Goal: Task Accomplishment & Management: Use online tool/utility

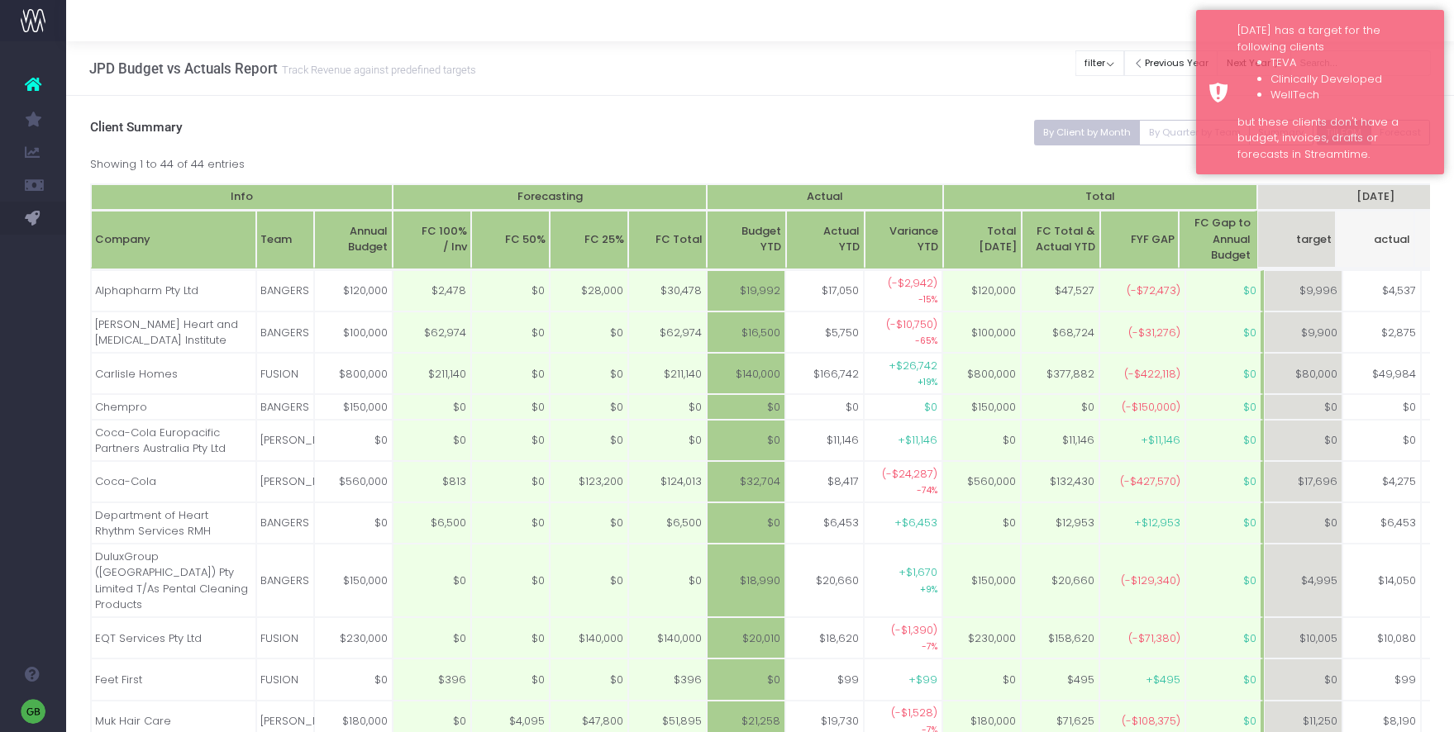
click at [1127, 22] on div at bounding box center [759, 20] width 1387 height 41
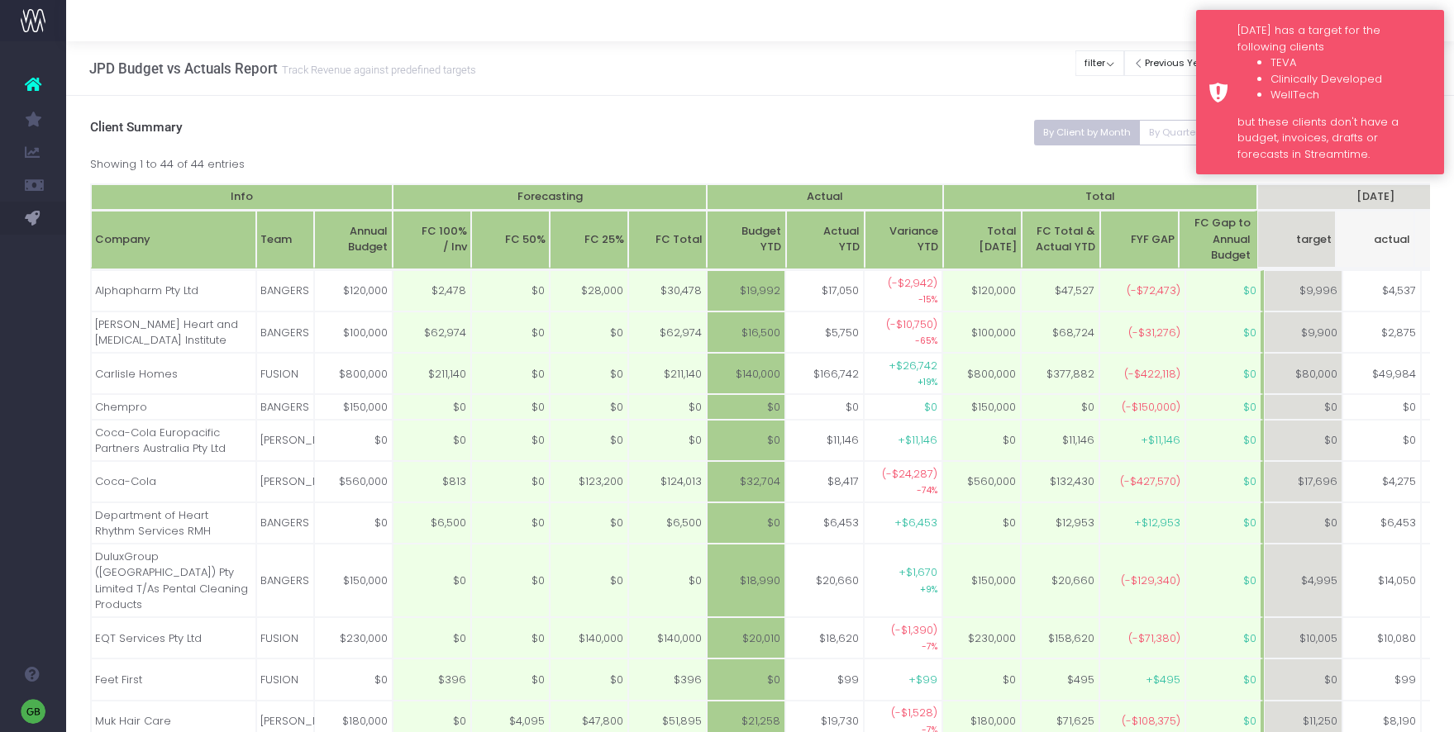
click at [1238, 48] on div "Monday has a target for the following clients TEVA Clinically Developed WellTec…" at bounding box center [1334, 92] width 194 height 140
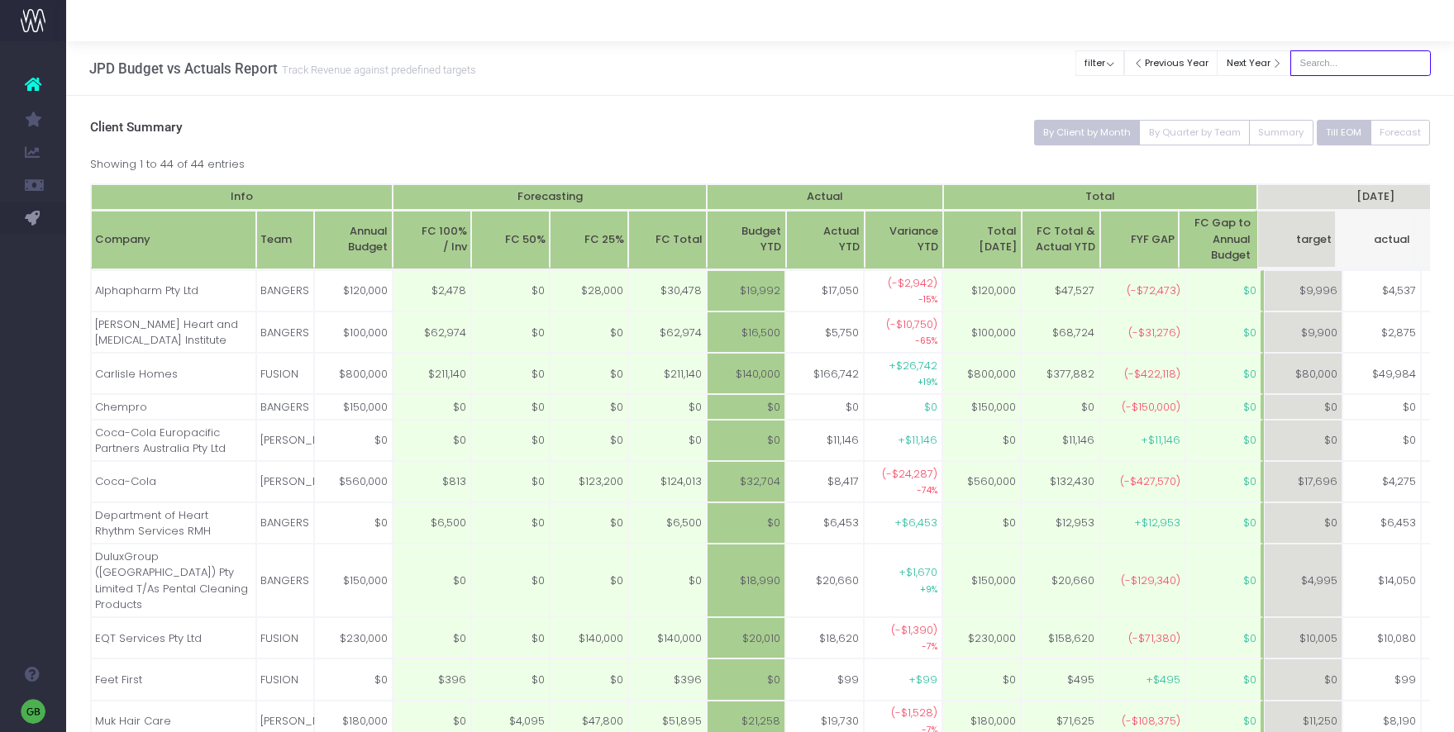
click at [1368, 64] on input "text" at bounding box center [1360, 63] width 140 height 26
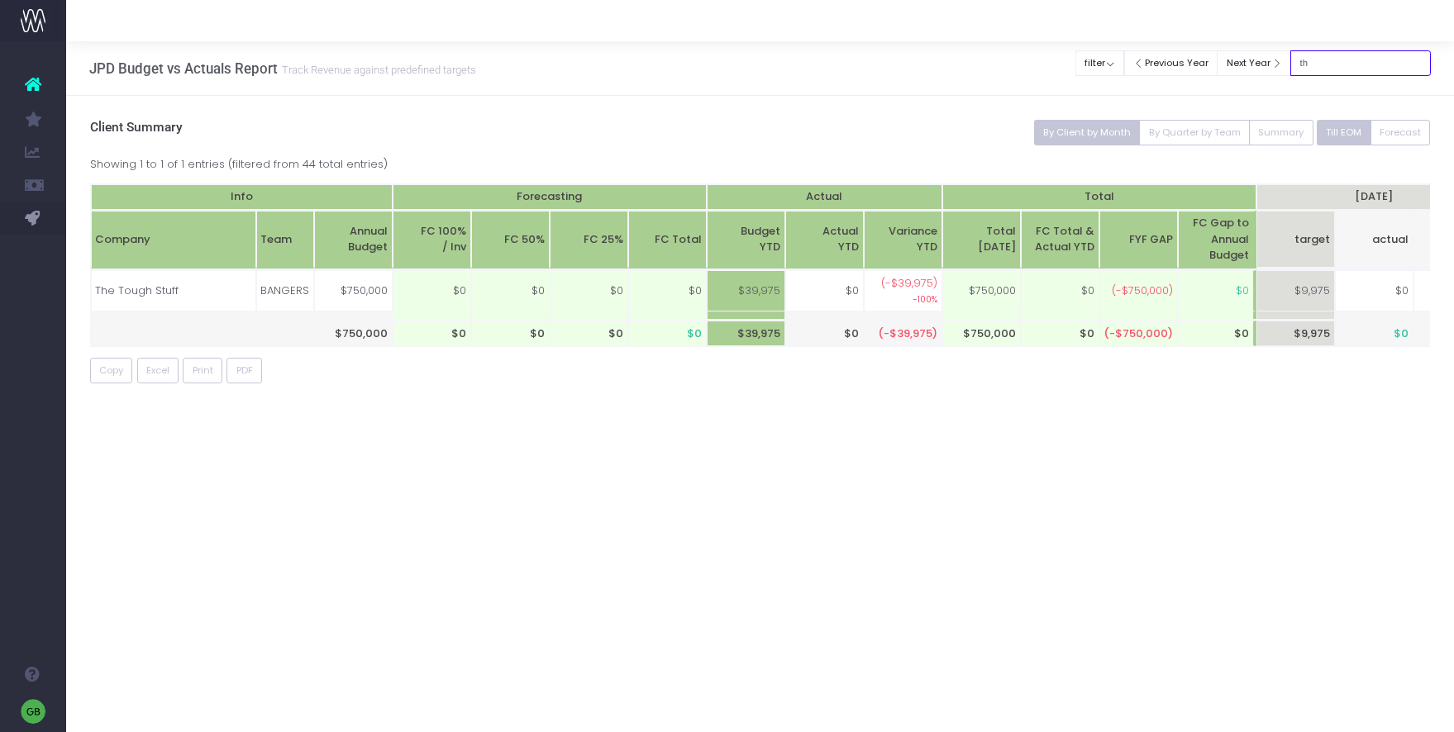
type input "t"
type input "tough stuff"
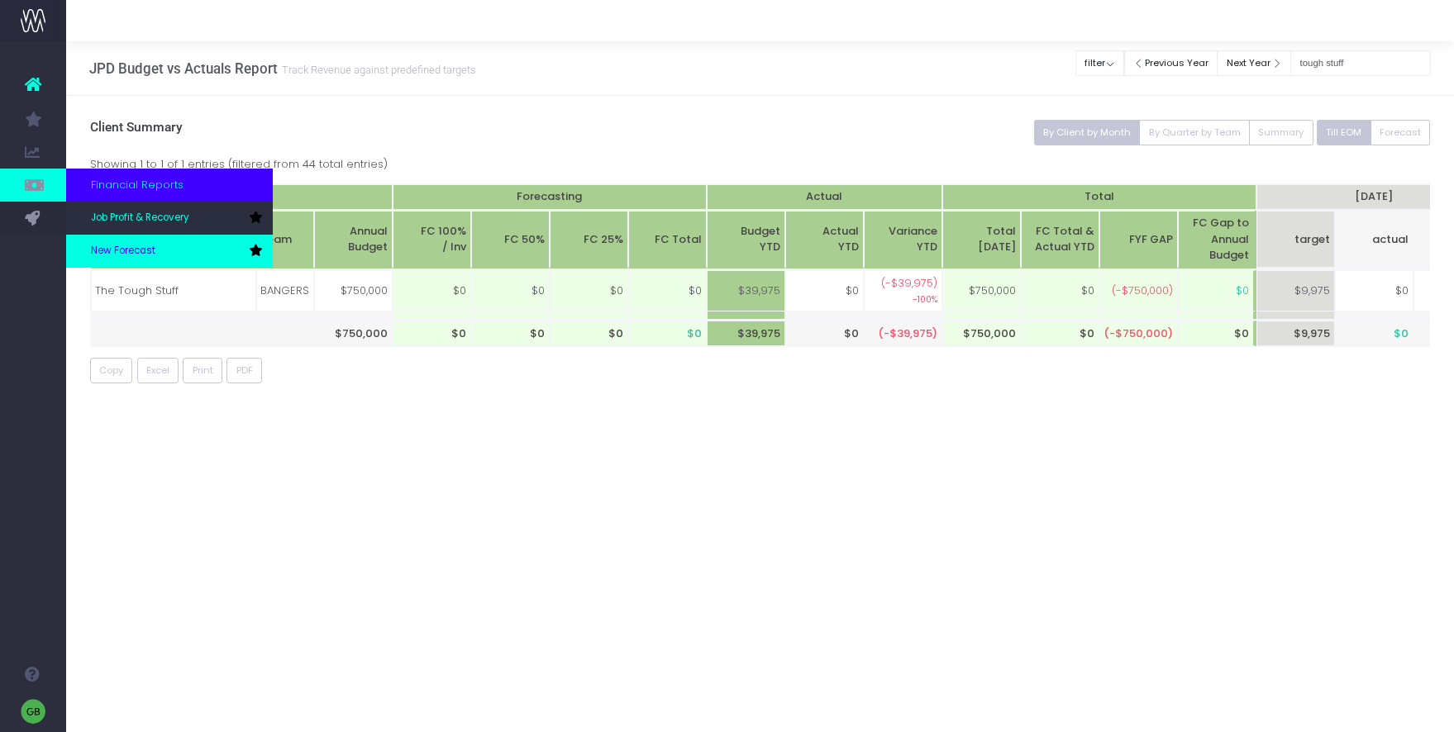
click at [96, 251] on span "New Forecast" at bounding box center [123, 251] width 64 height 15
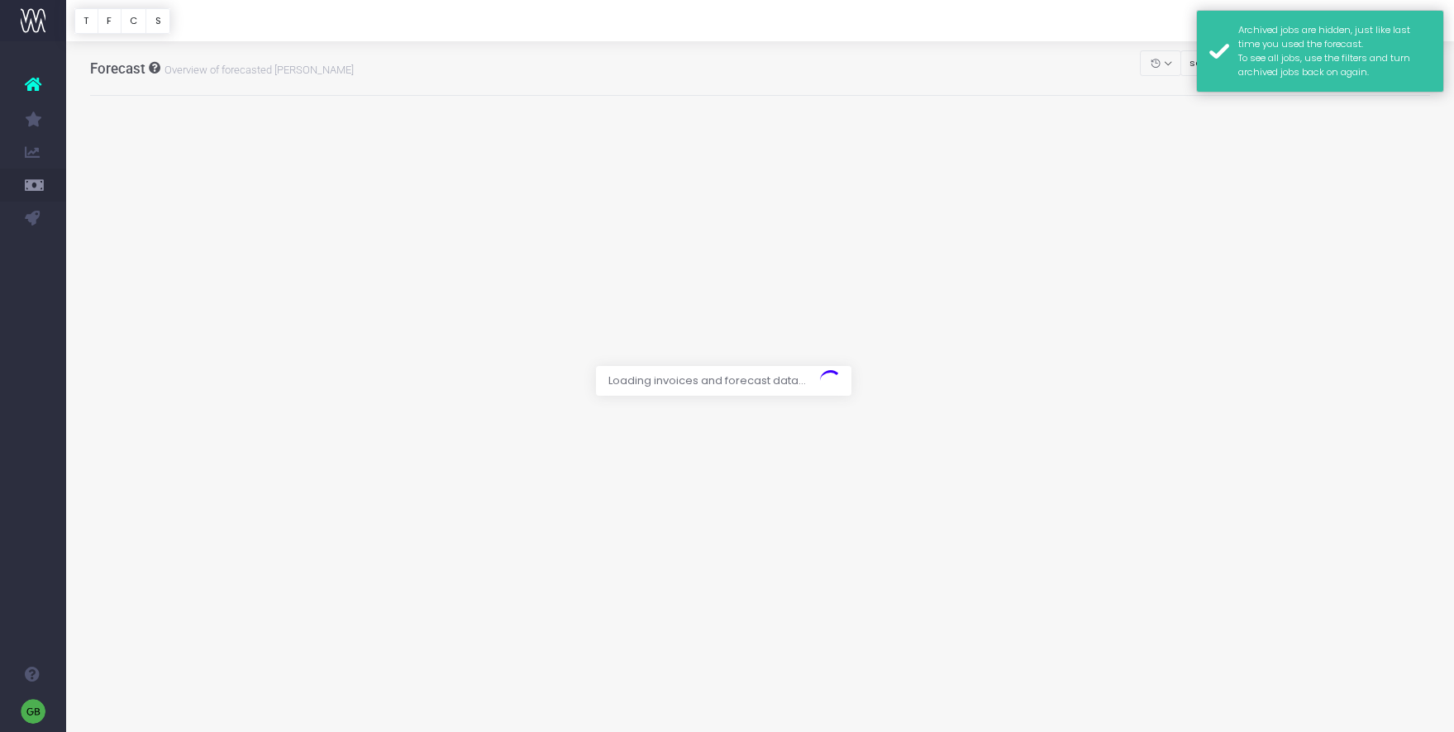
click at [1213, 12] on div "Archived jobs are hidden, just like last time you used the forecast. To see all…" at bounding box center [1320, 51] width 248 height 83
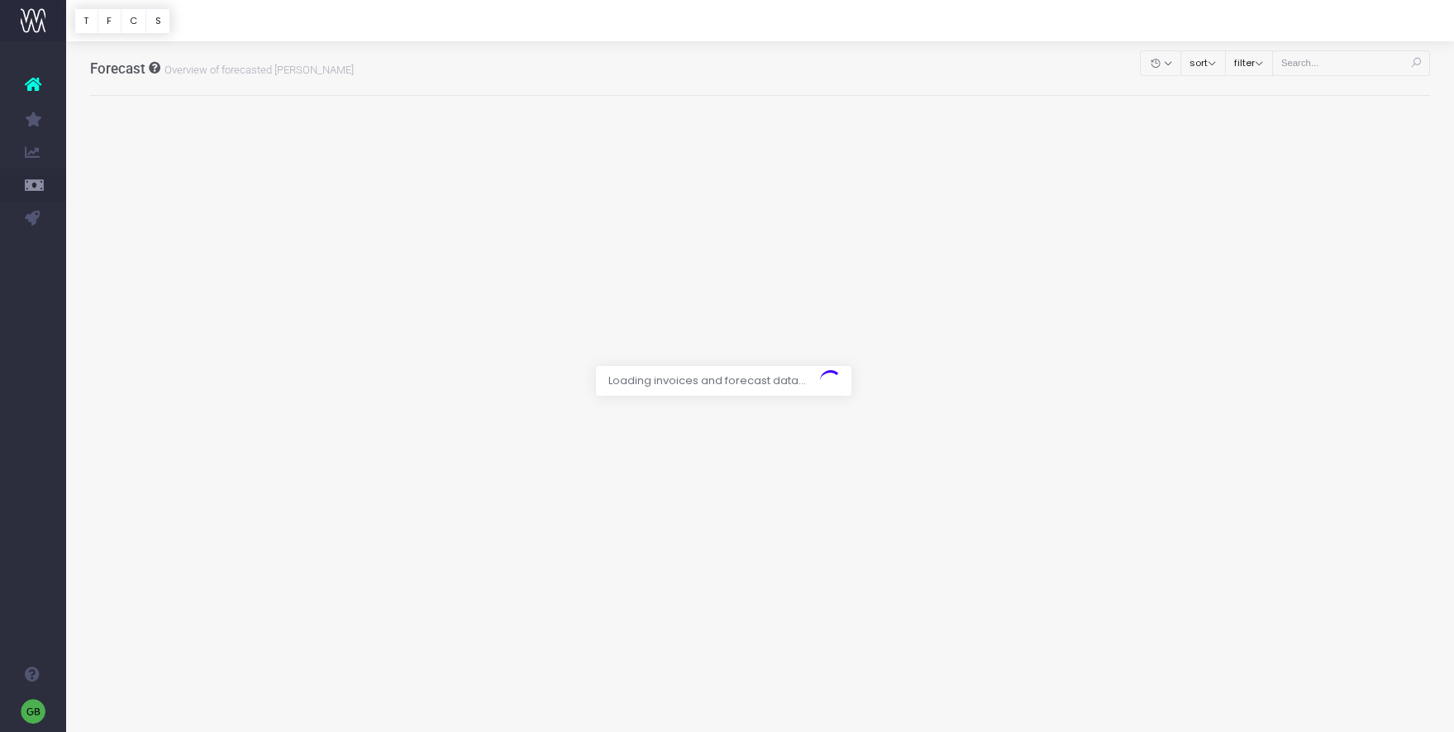
click at [1369, 59] on div at bounding box center [727, 366] width 1454 height 732
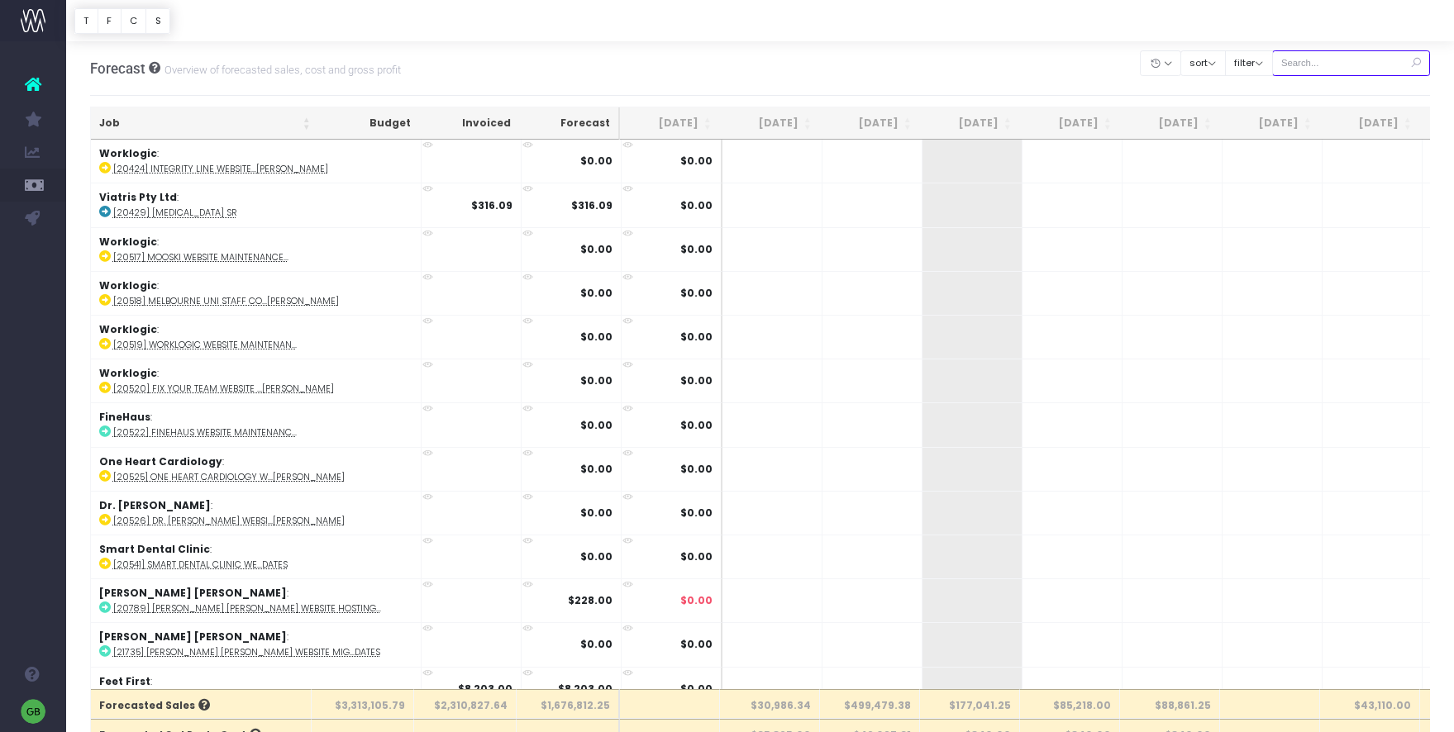
click at [1368, 60] on input "text" at bounding box center [1351, 63] width 159 height 26
type input "tough stuff"
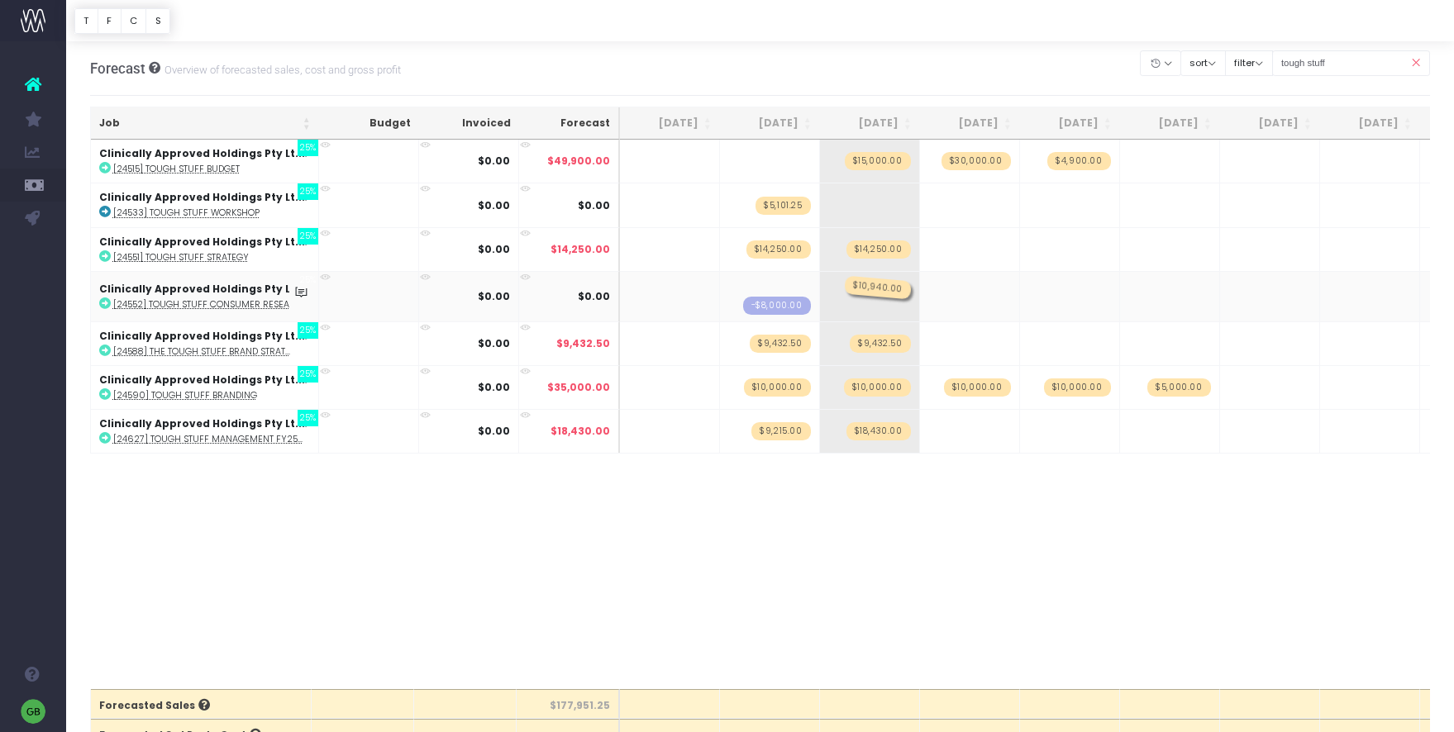
drag, startPoint x: 789, startPoint y: 290, endPoint x: 877, endPoint y: 291, distance: 87.6
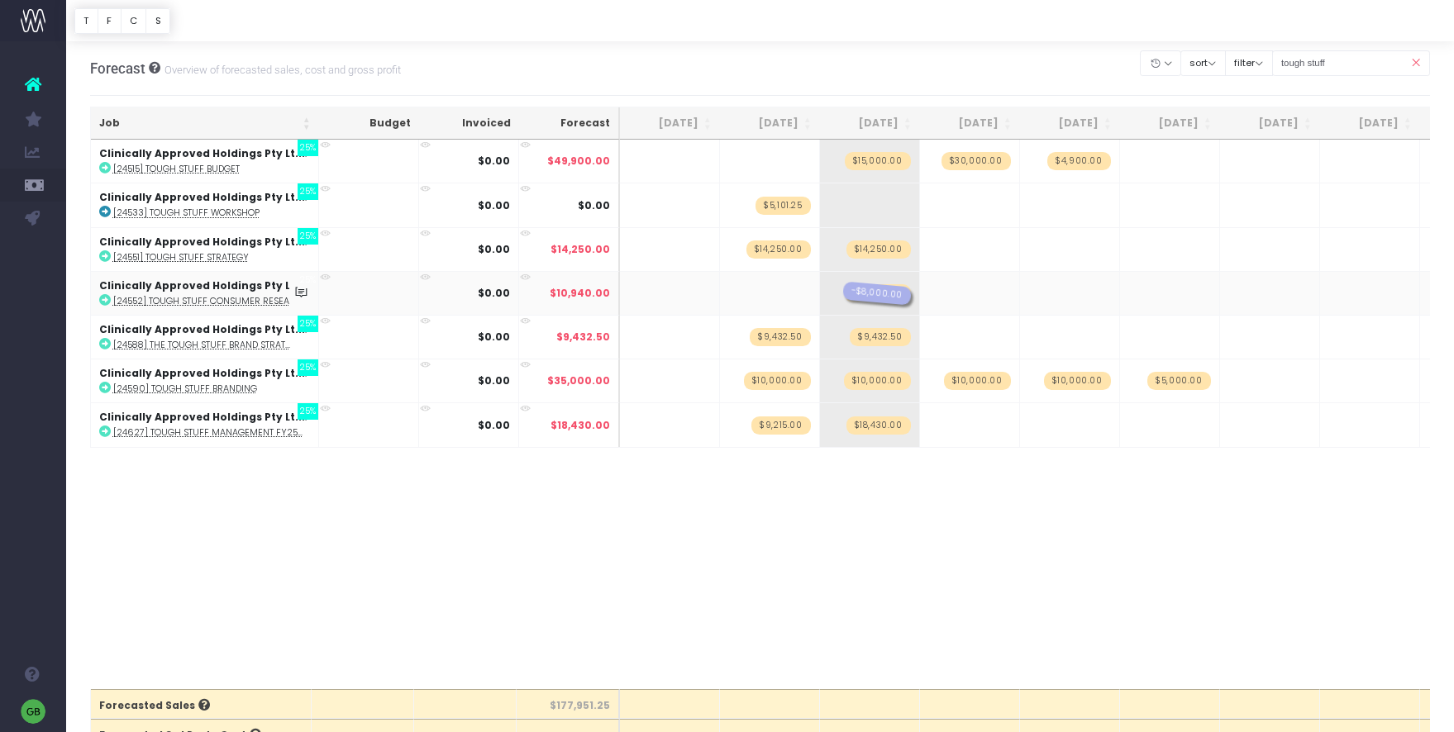
drag, startPoint x: 794, startPoint y: 293, endPoint x: 895, endPoint y: 290, distance: 100.8
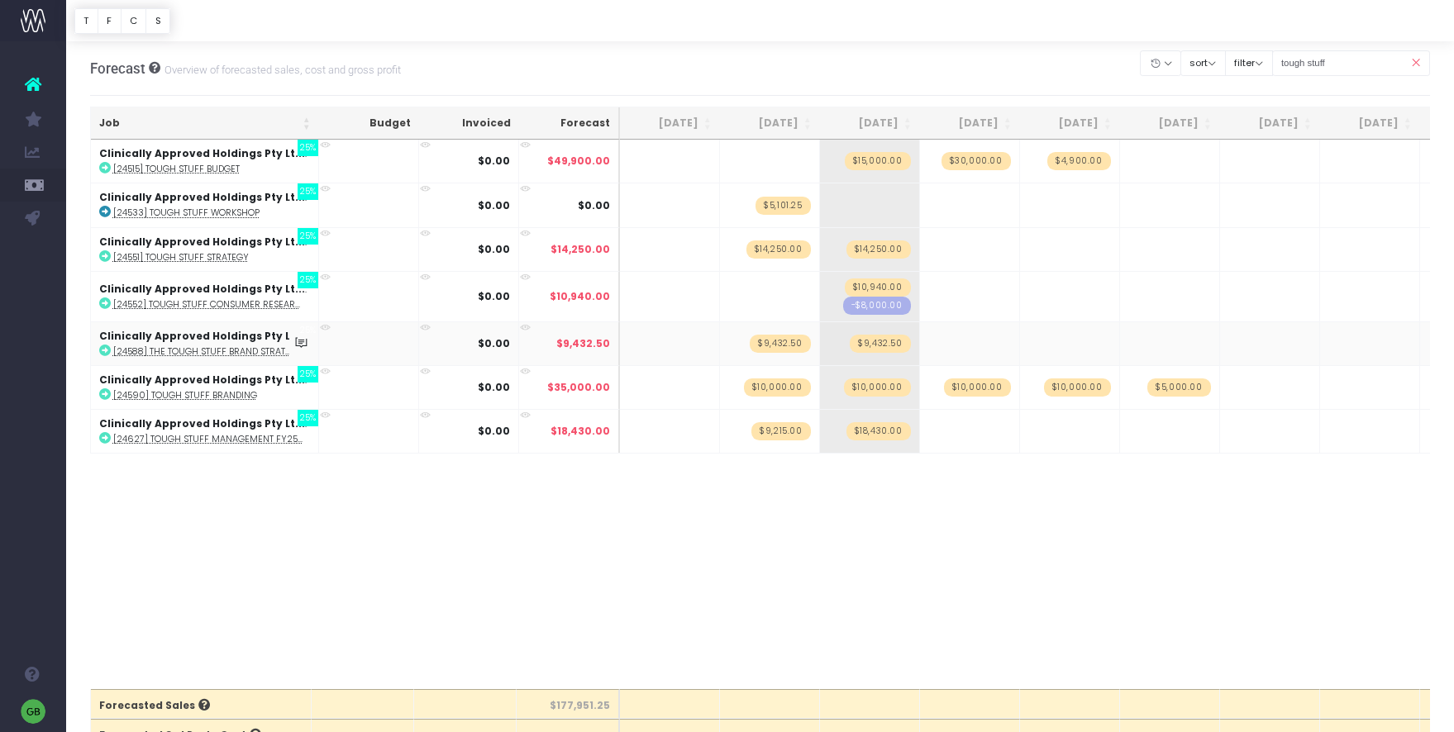
click at [251, 352] on abbr "[24588] The Tough Stuff Brand Strat..." at bounding box center [201, 351] width 177 height 12
click at [223, 255] on abbr "[24551] Tough Stuff Strategy" at bounding box center [181, 257] width 136 height 12
click at [776, 251] on span "$14,250.00" at bounding box center [778, 249] width 64 height 18
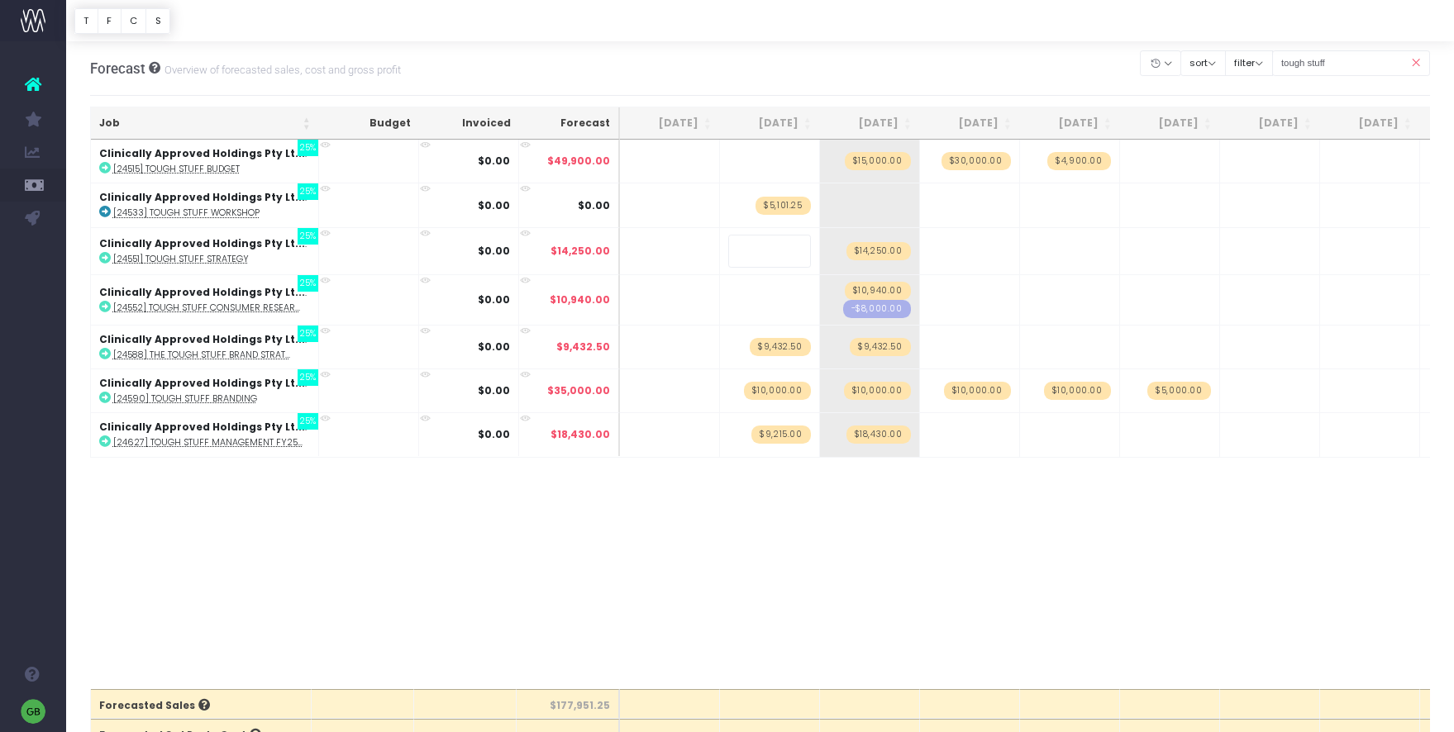
click at [936, 55] on body "Oh my... this is bad. [PERSON_NAME] wasn't able to load this page. Please conta…" at bounding box center [727, 366] width 1454 height 732
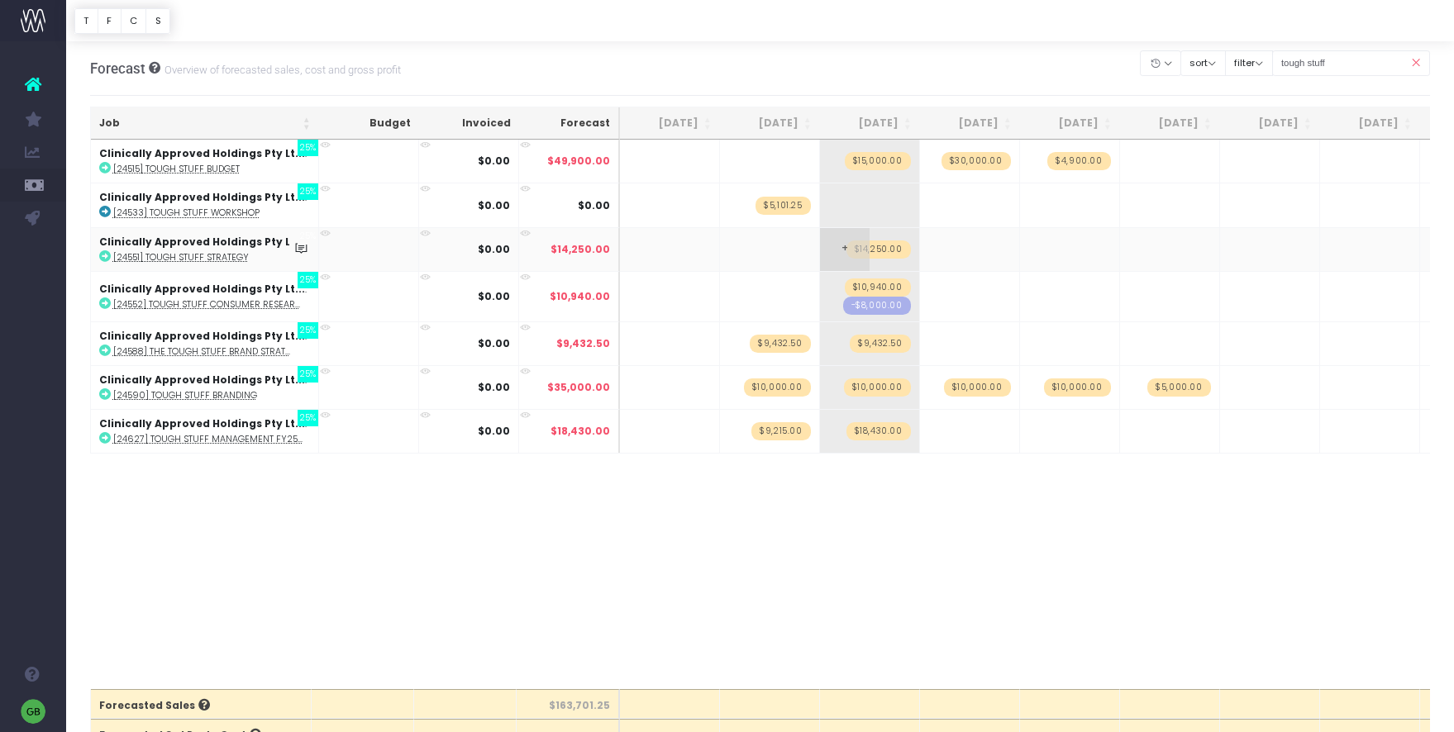
click at [886, 247] on span "$14,250.00" at bounding box center [878, 249] width 64 height 18
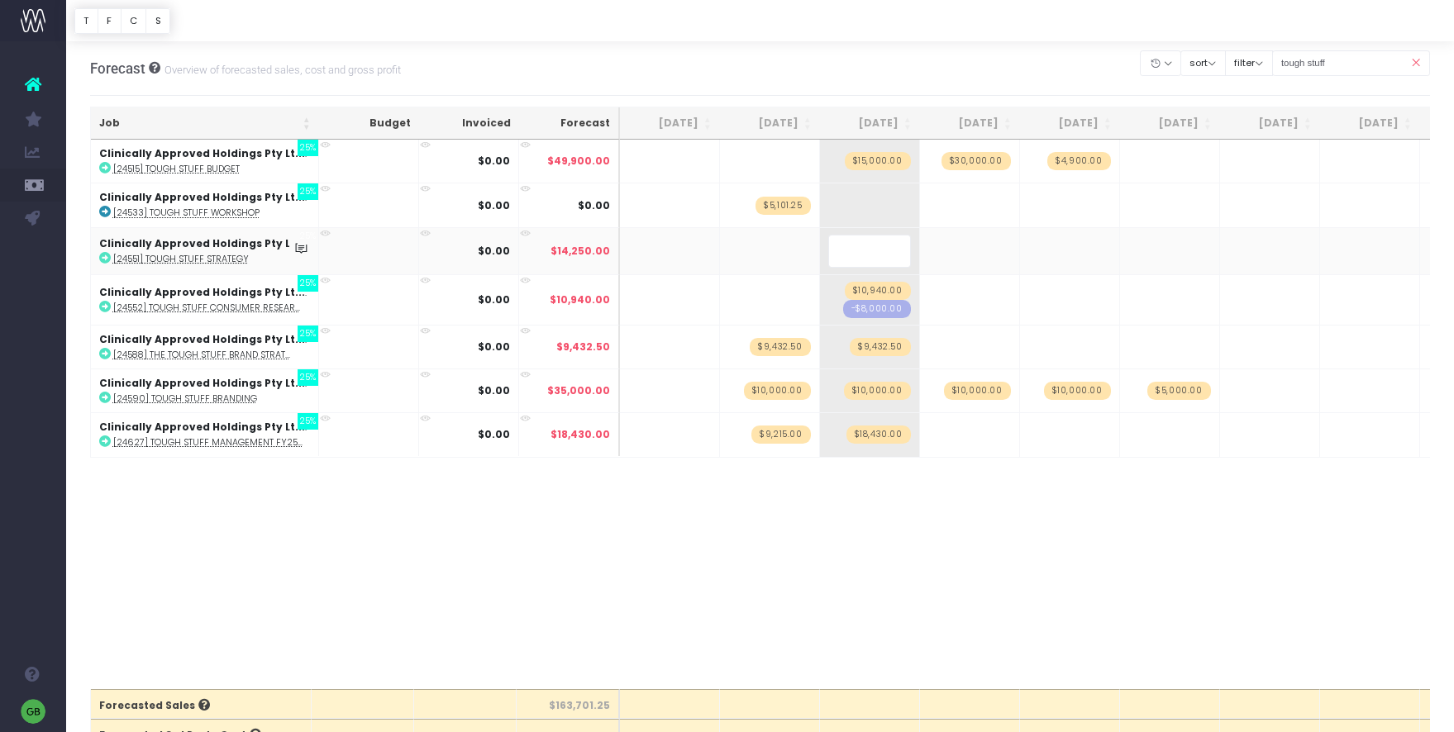
click at [925, 58] on body "Oh my... this is bad. [PERSON_NAME] wasn't able to load this page. Please conta…" at bounding box center [727, 366] width 1454 height 732
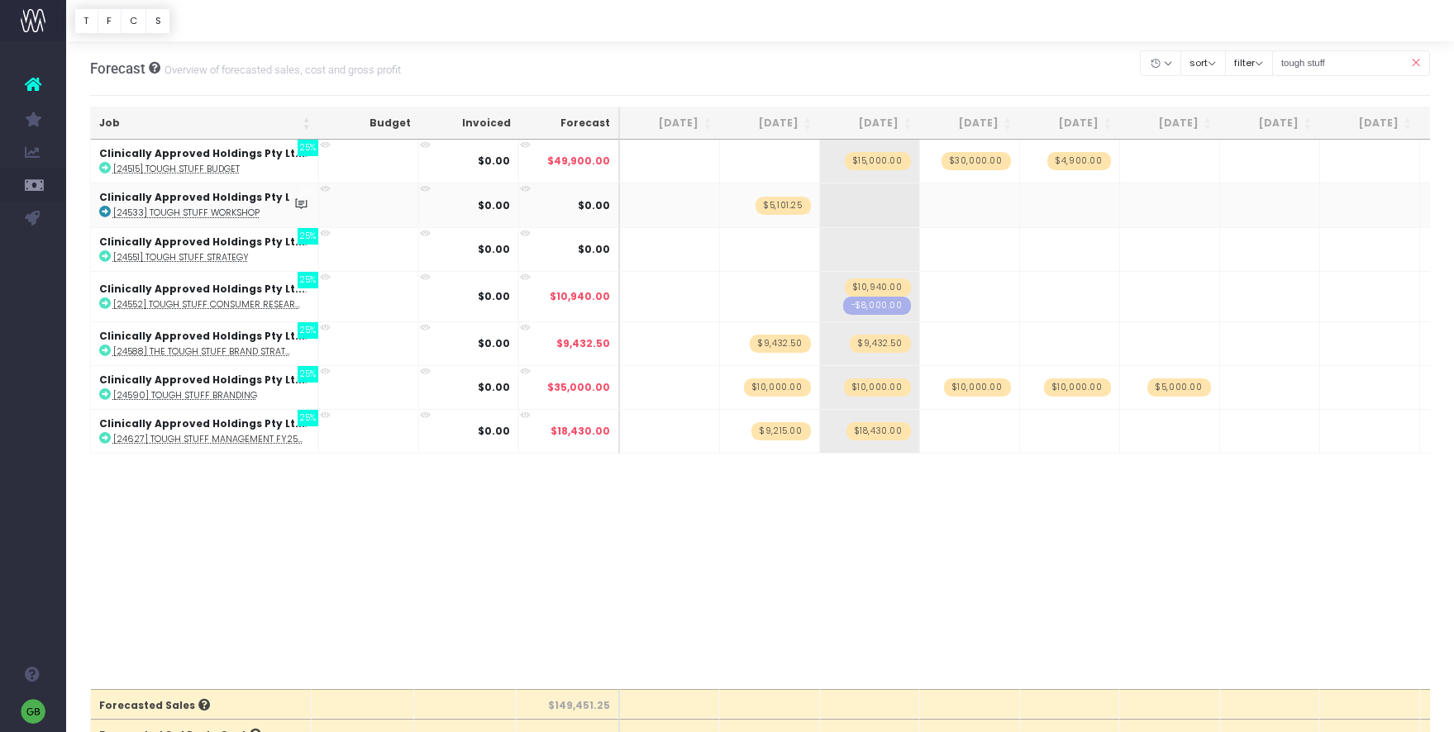
click at [249, 215] on abbr "[24533] Tough Stuff Workshop" at bounding box center [186, 213] width 146 height 12
click at [237, 353] on abbr "[24588] The Tough Stuff Brand Strat..." at bounding box center [201, 351] width 177 height 12
click at [773, 346] on span "$9,432.50" at bounding box center [780, 344] width 60 height 18
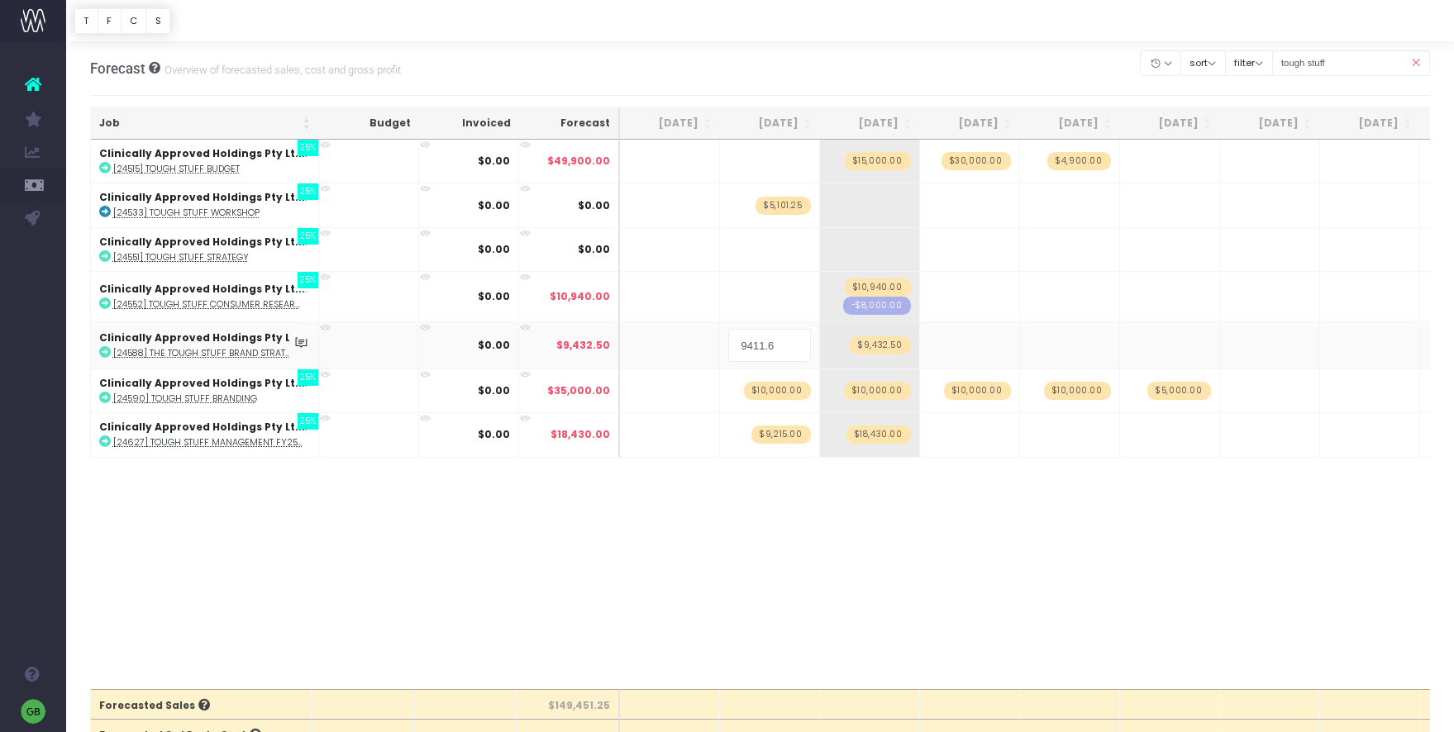
type input "9411.60"
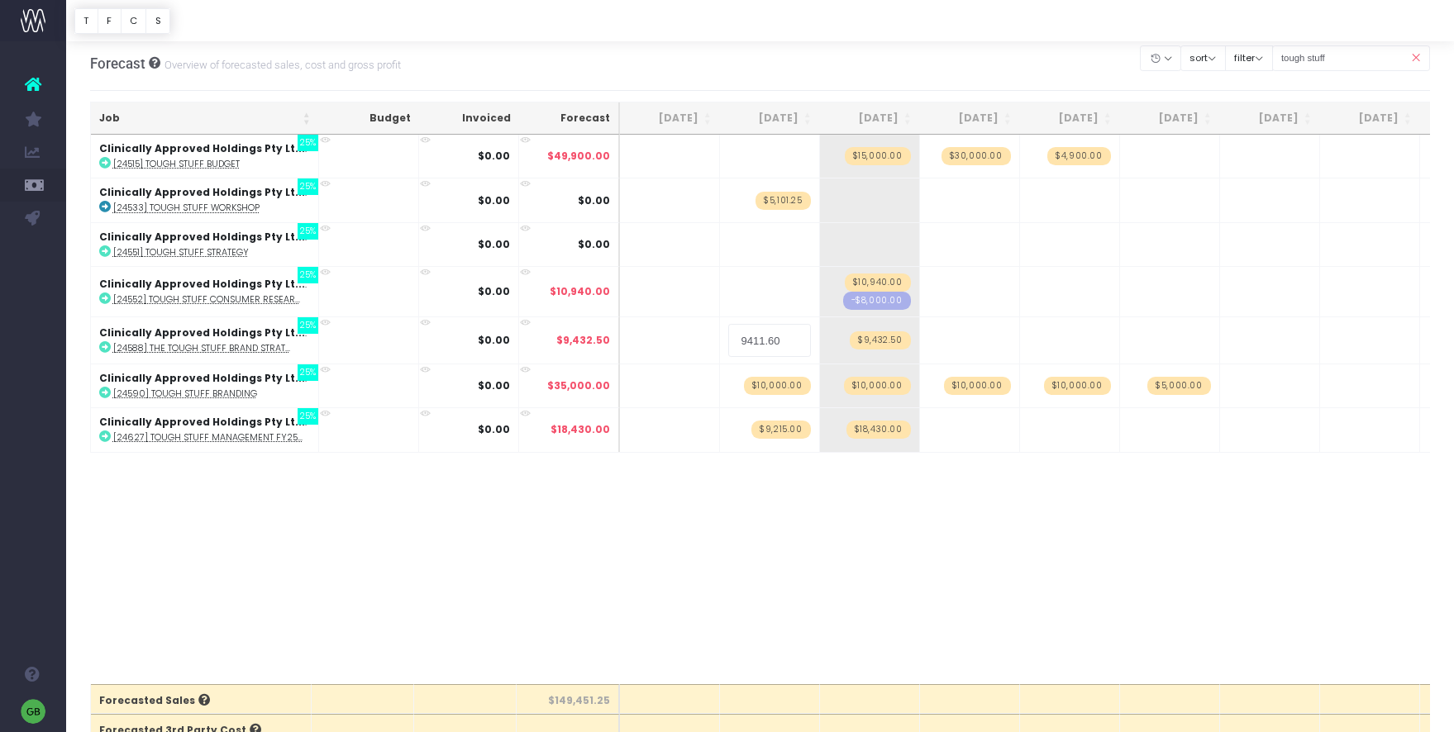
click at [938, 534] on body "Oh my... this is bad. [PERSON_NAME] wasn't able to load this page. Please conta…" at bounding box center [727, 361] width 1454 height 732
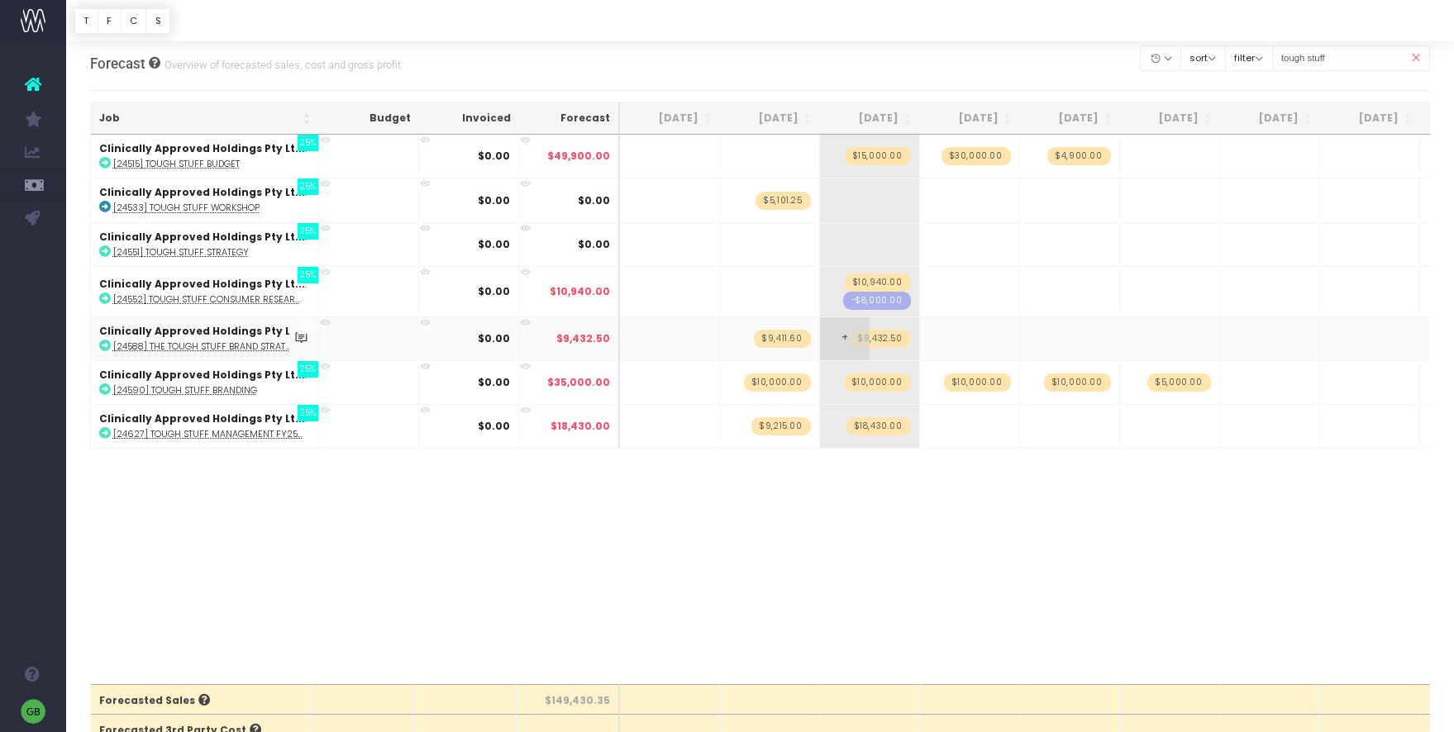
click at [886, 337] on span "$9,432.50" at bounding box center [880, 339] width 60 height 18
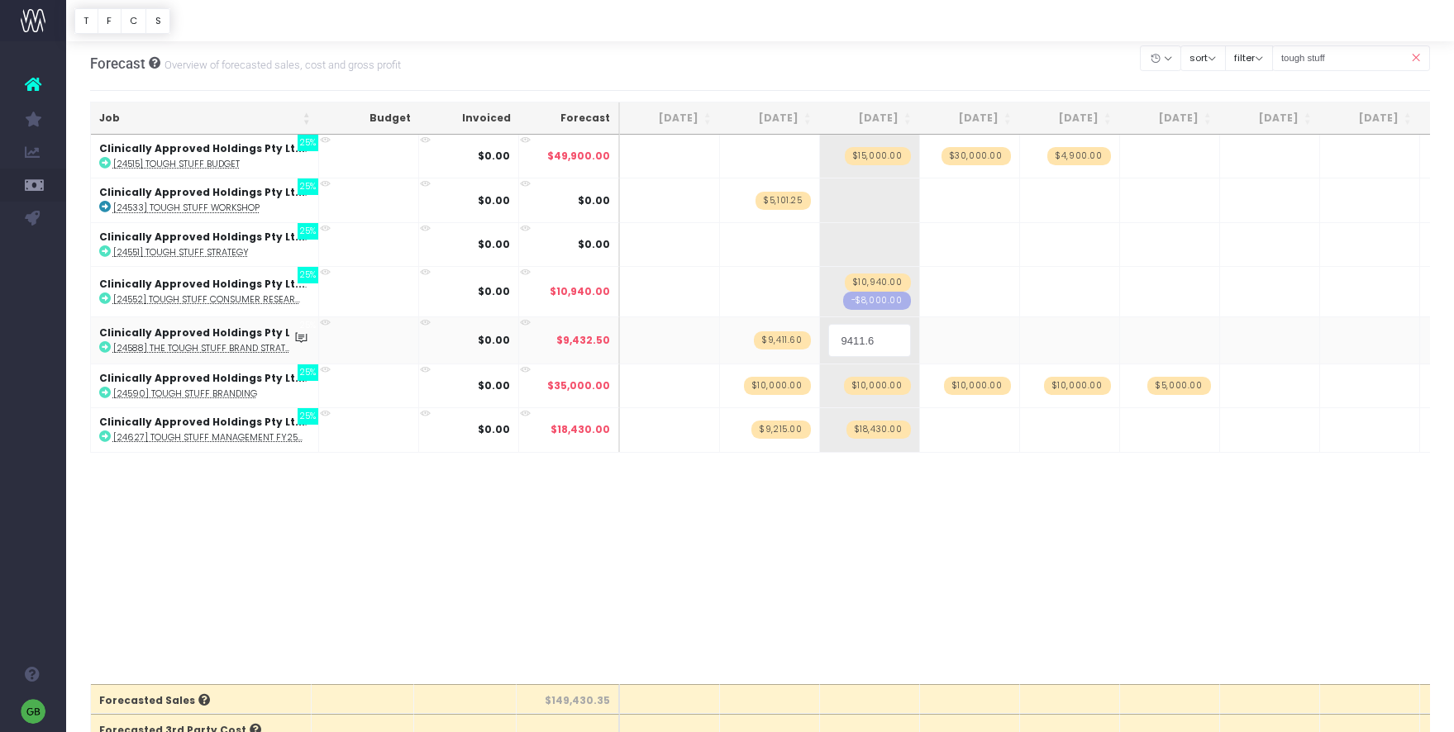
type input "9411.60"
click at [916, 578] on body "Oh my... this is bad. [PERSON_NAME] wasn't able to load this page. Please conta…" at bounding box center [727, 361] width 1454 height 732
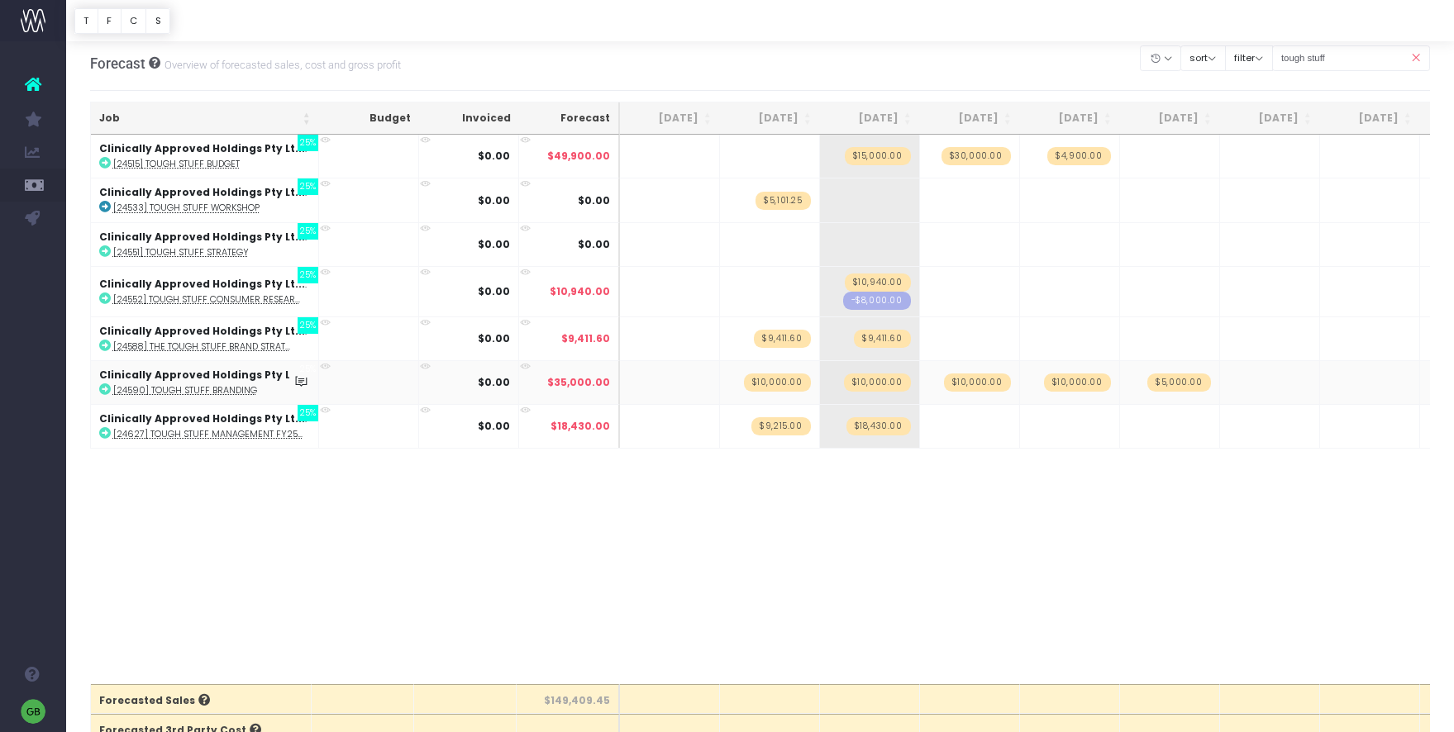
click at [201, 391] on abbr "[24590] Tough Stuff Branding" at bounding box center [185, 390] width 144 height 12
click at [255, 435] on abbr "[24627] Tough Stuff Management FY25..." at bounding box center [207, 434] width 189 height 12
click at [781, 426] on span "$9,215.00" at bounding box center [780, 426] width 59 height 18
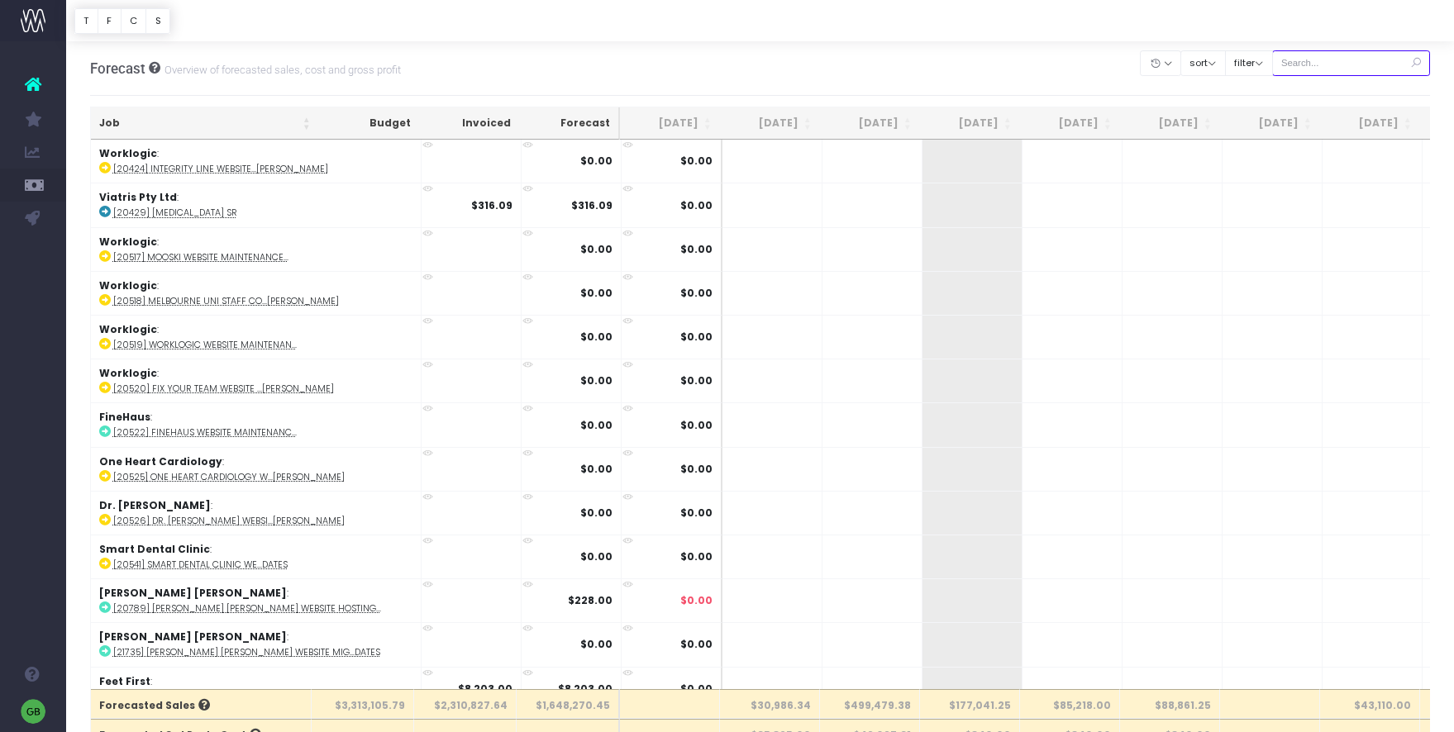
click at [1357, 65] on input "text" at bounding box center [1351, 63] width 159 height 26
type input "tough stuff"
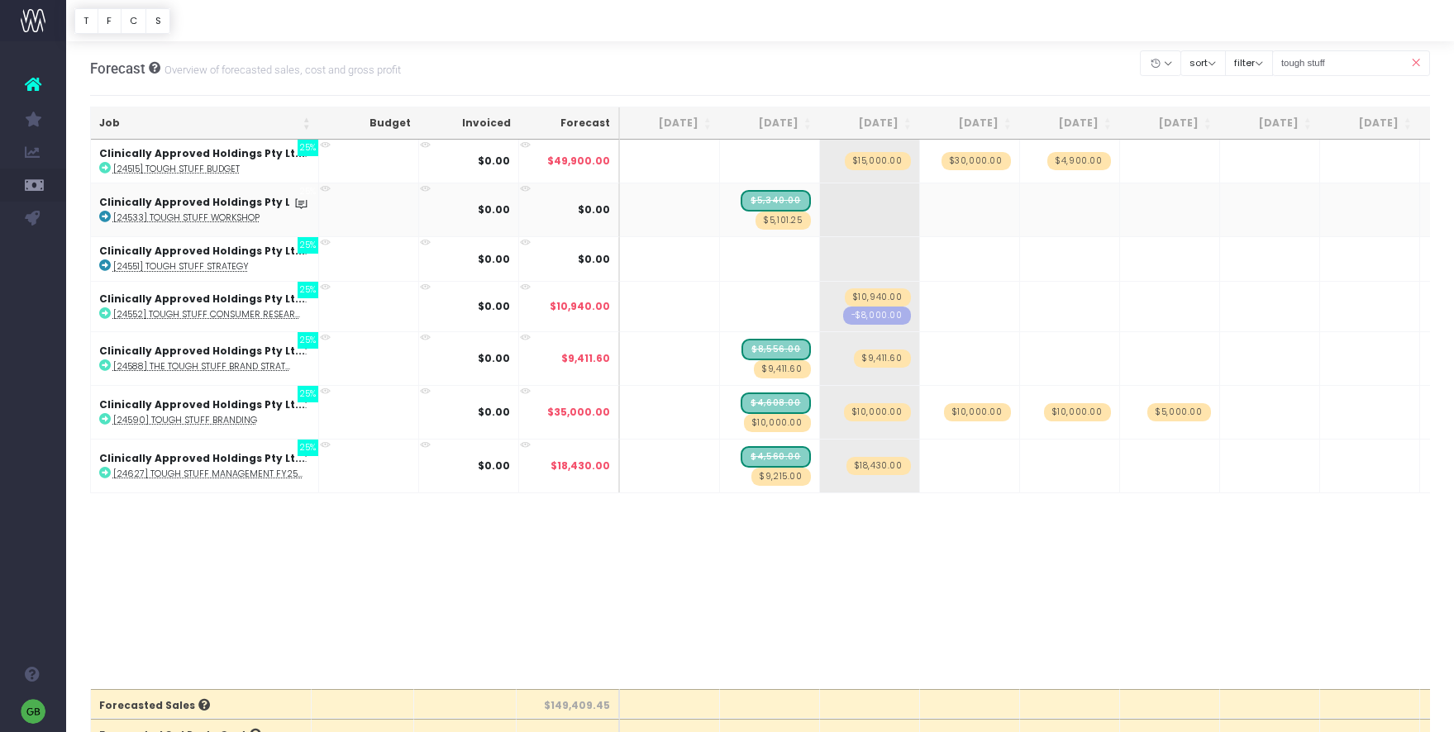
click at [796, 223] on span "$5,101.25" at bounding box center [782, 221] width 55 height 18
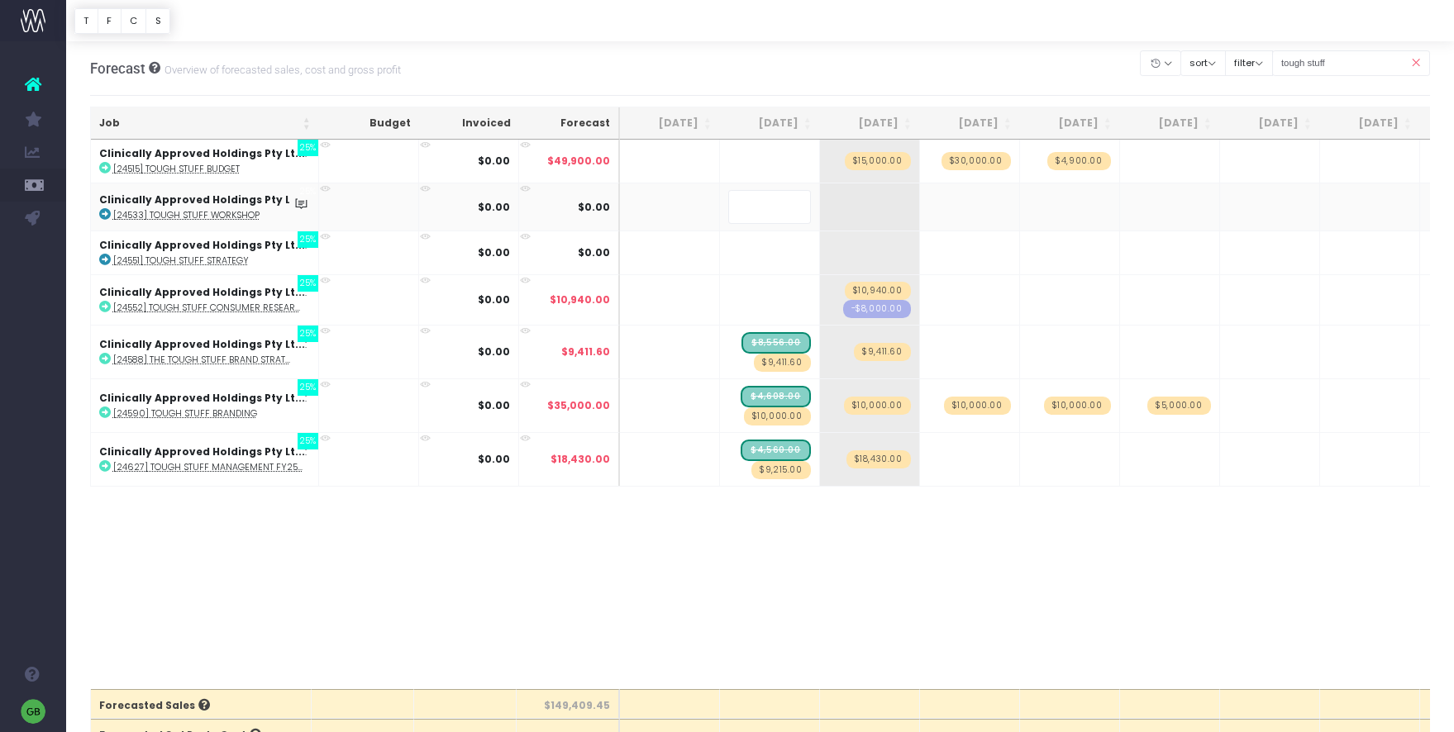
click at [818, 545] on body "Oh my... this is bad. [PERSON_NAME] wasn't able to load this page. Please conta…" at bounding box center [727, 366] width 1454 height 732
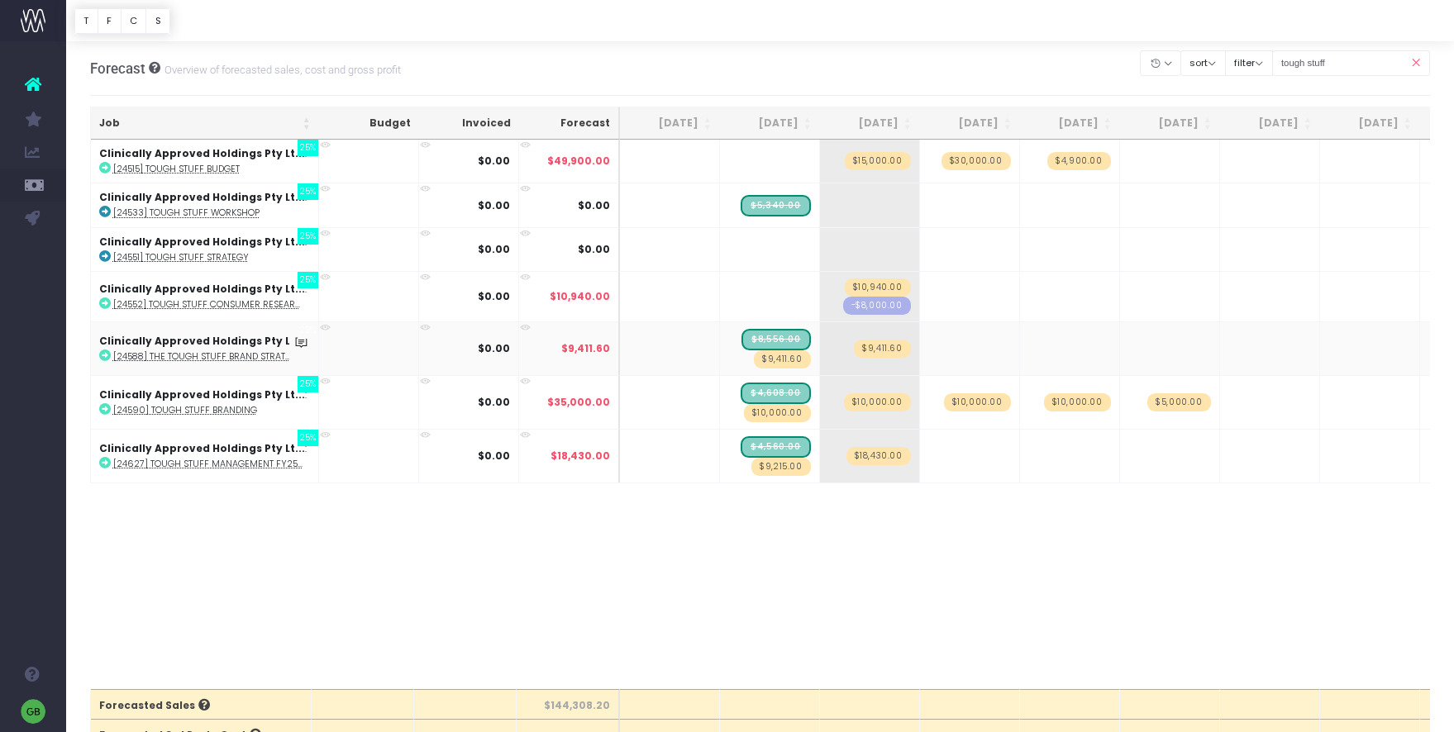
click at [799, 357] on span "$9,411.60" at bounding box center [782, 359] width 56 height 18
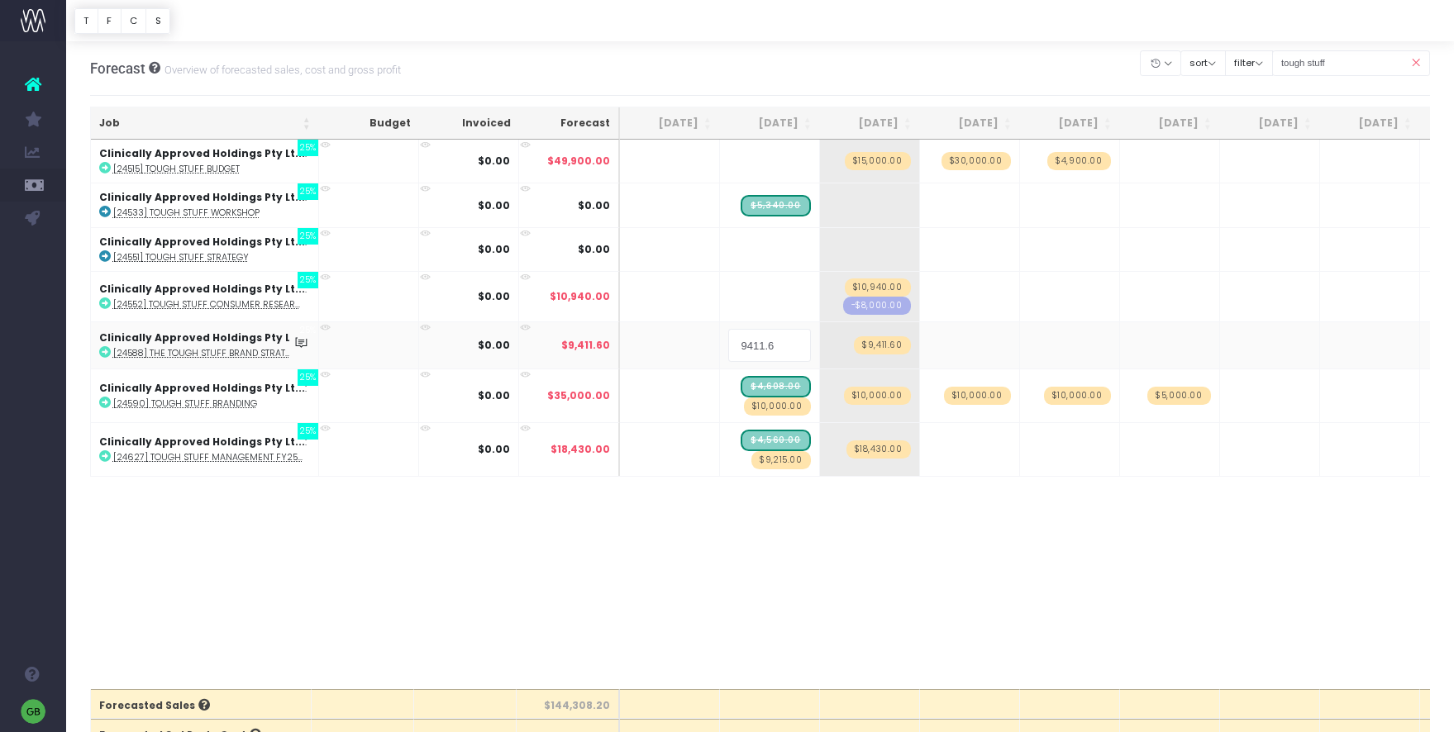
click at [835, 526] on div "Job Budget Invoiced Forecast Jul 25 Aug 25 Sep 25 Oct 25 Nov 25 Dec 25 Jan 26 F…" at bounding box center [760, 415] width 1340 height 550
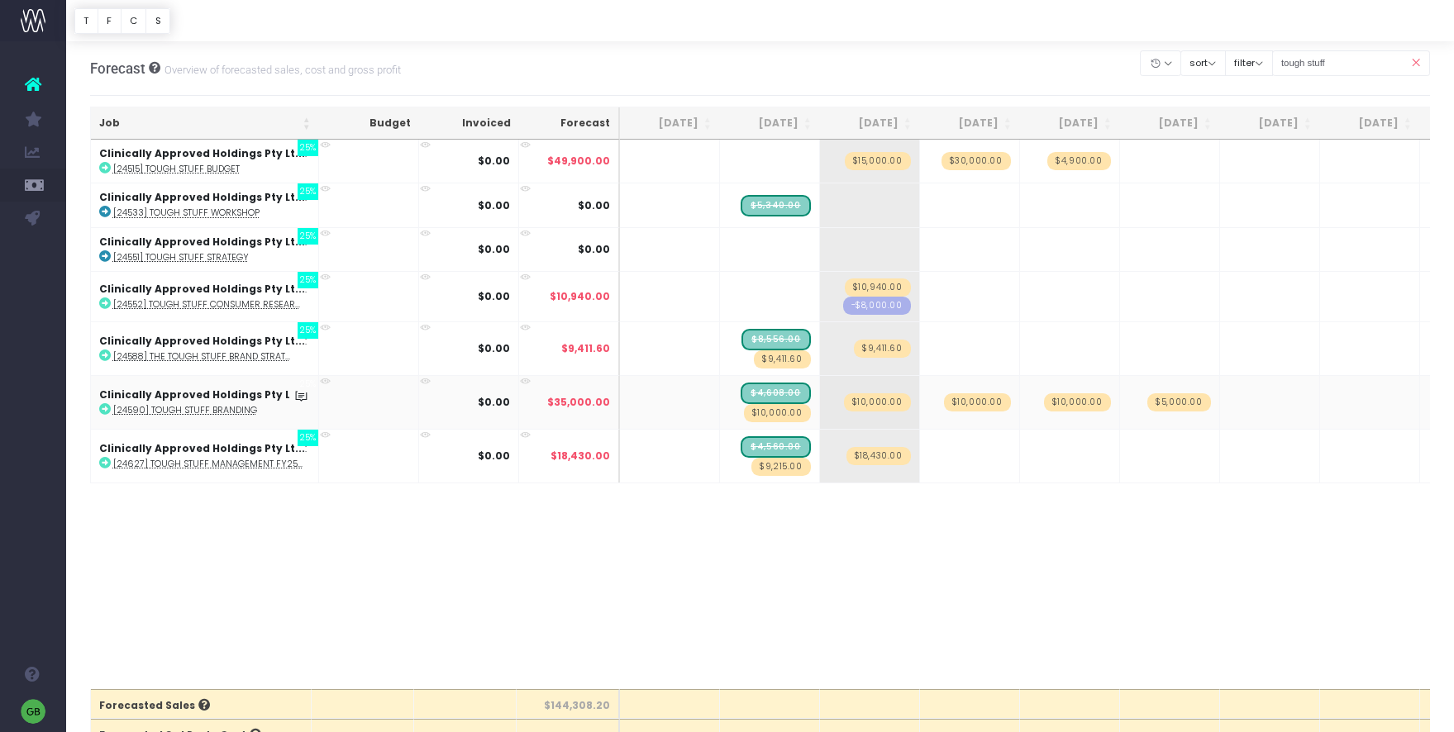
click at [795, 414] on span "$10,000.00" at bounding box center [777, 413] width 67 height 18
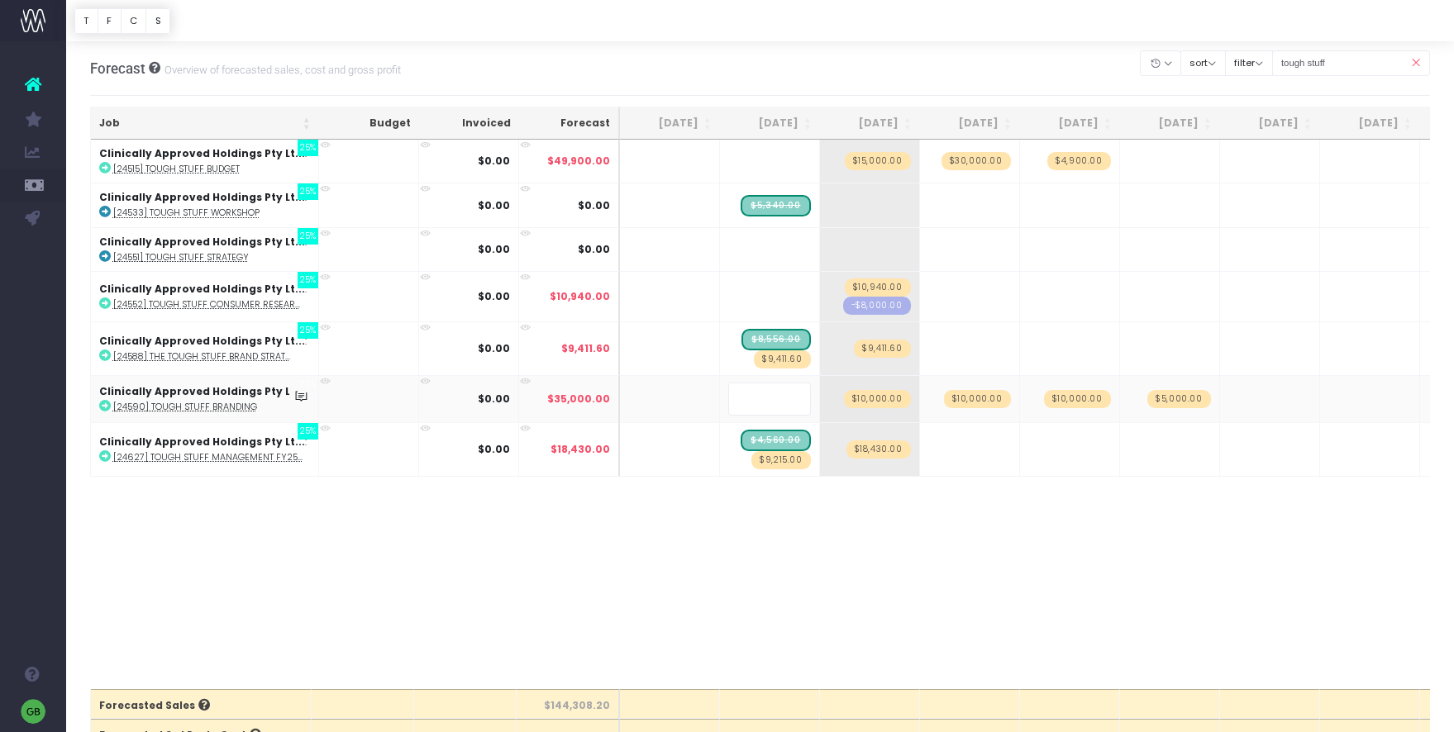
click at [832, 535] on body "Oh my... this is bad. [PERSON_NAME] wasn't able to load this page. Please conta…" at bounding box center [727, 366] width 1454 height 732
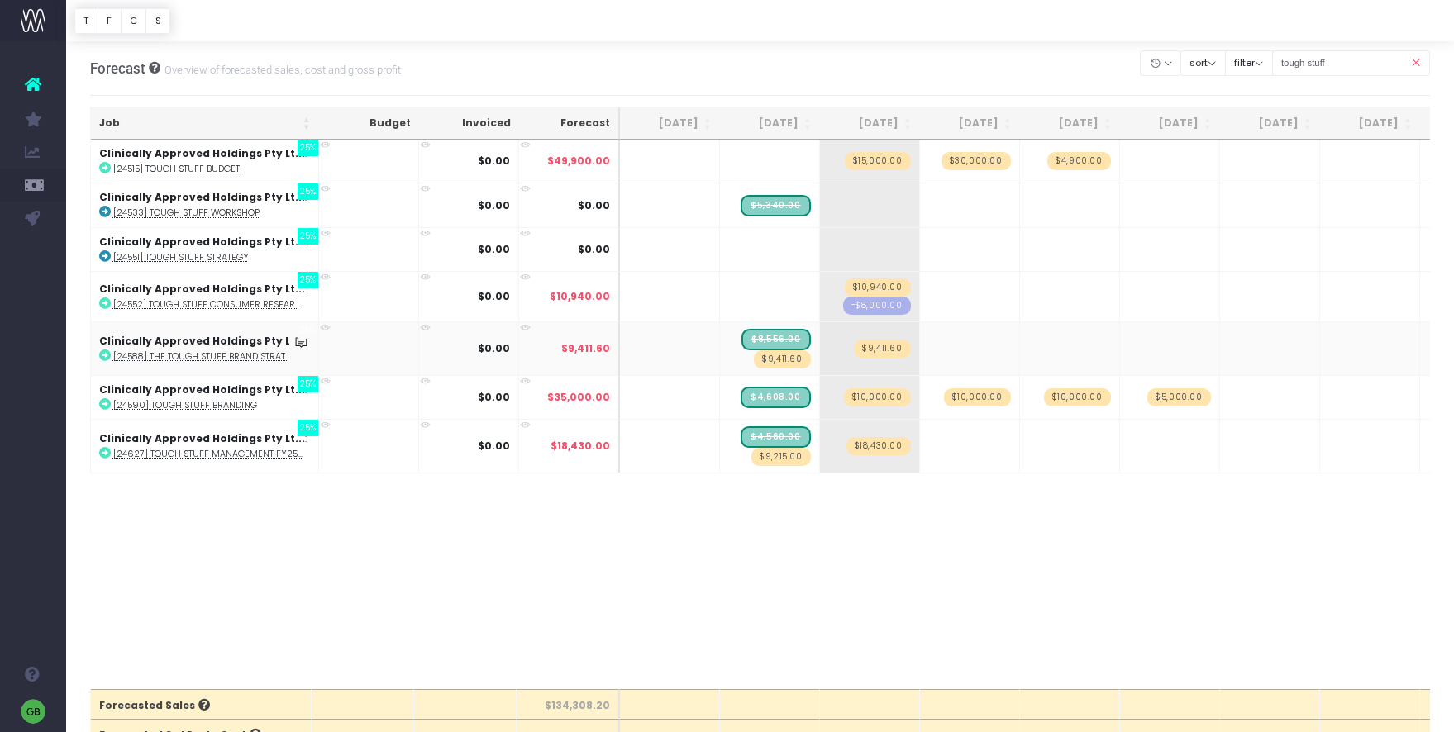
click at [790, 357] on span "$9,411.60" at bounding box center [782, 359] width 56 height 18
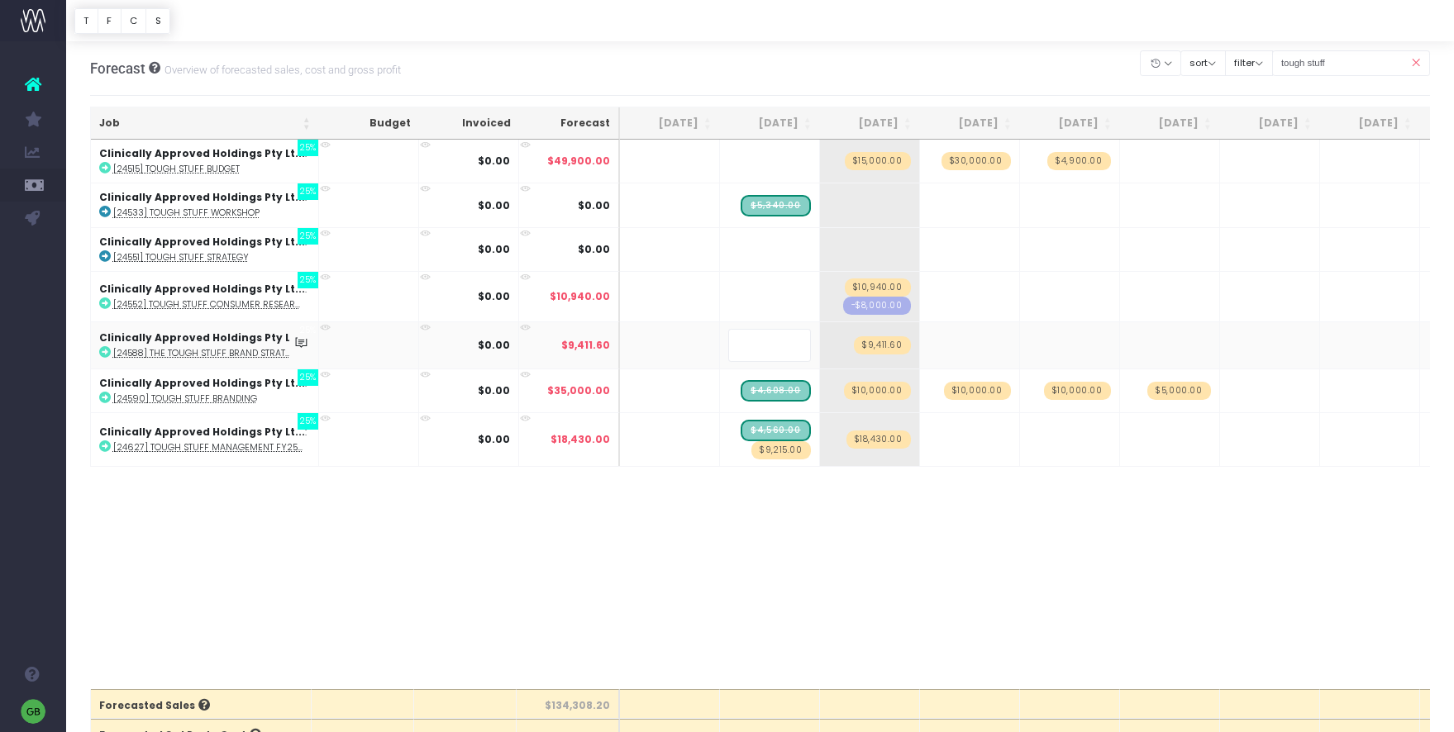
click at [897, 564] on body "Oh my... this is bad. [PERSON_NAME] wasn't able to load this page. Please conta…" at bounding box center [727, 366] width 1454 height 732
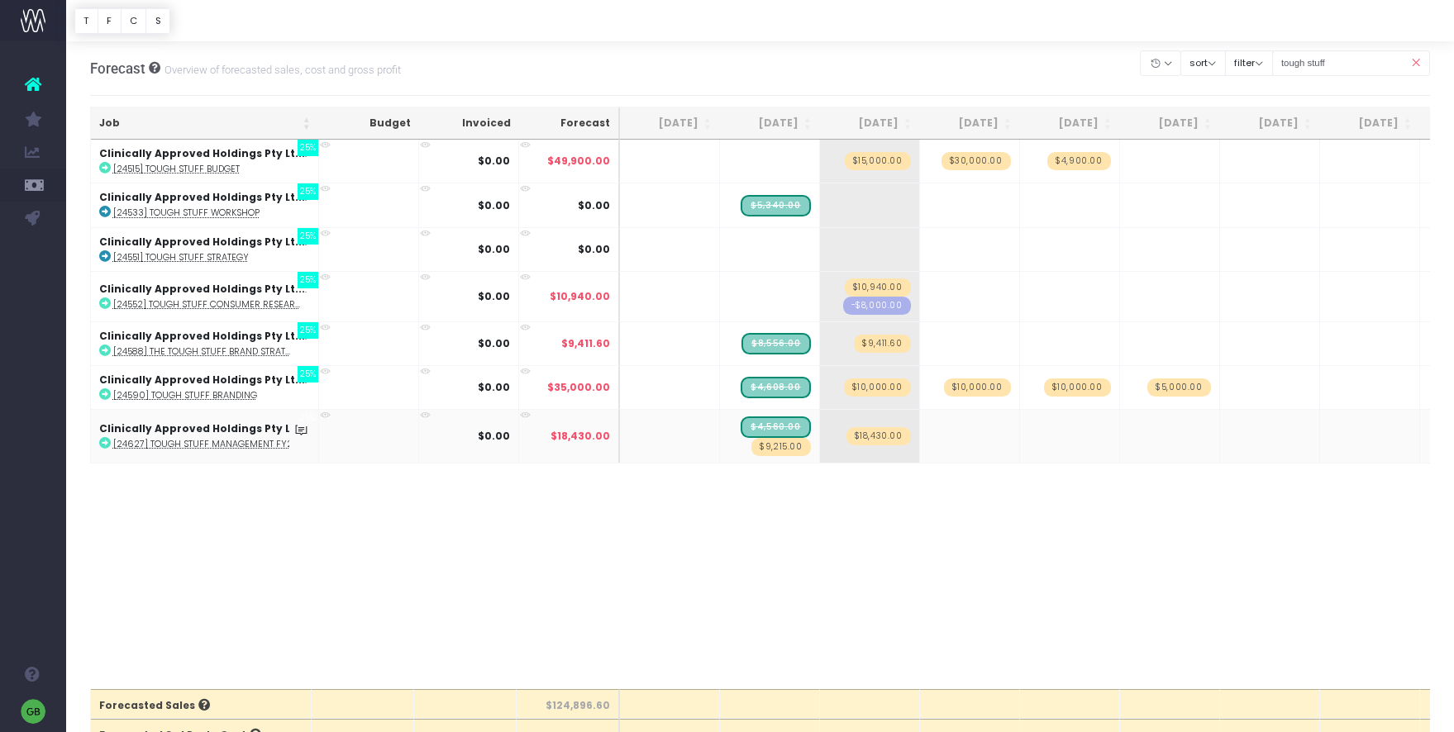
click at [794, 449] on span "$9,215.00" at bounding box center [780, 447] width 59 height 18
click at [894, 554] on body "Oh my... this is bad. [PERSON_NAME] wasn't able to load this page. Please conta…" at bounding box center [727, 366] width 1454 height 732
